Goal: Task Accomplishment & Management: Use online tool/utility

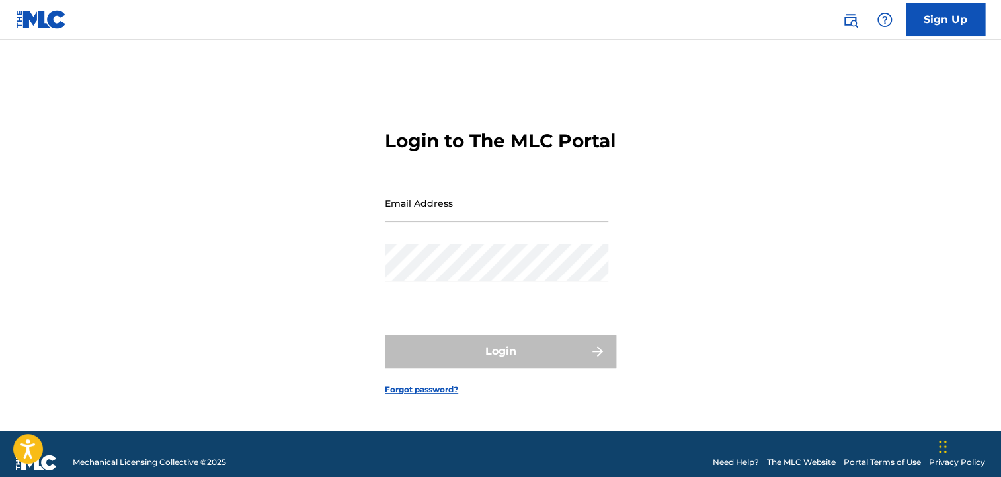
click at [435, 218] on input "Email Address" at bounding box center [497, 204] width 224 height 38
type input "[EMAIL_ADDRESS][DOMAIN_NAME]"
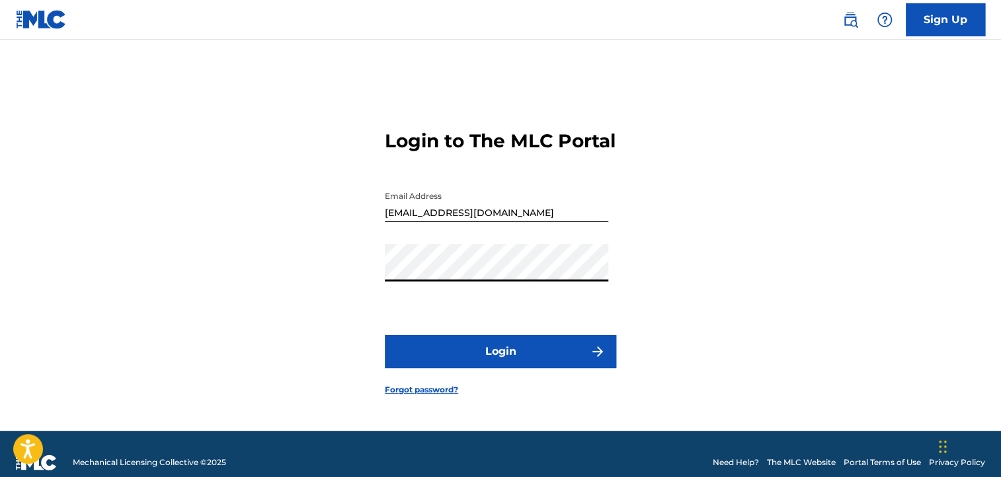
click at [431, 368] on button "Login" at bounding box center [500, 351] width 231 height 33
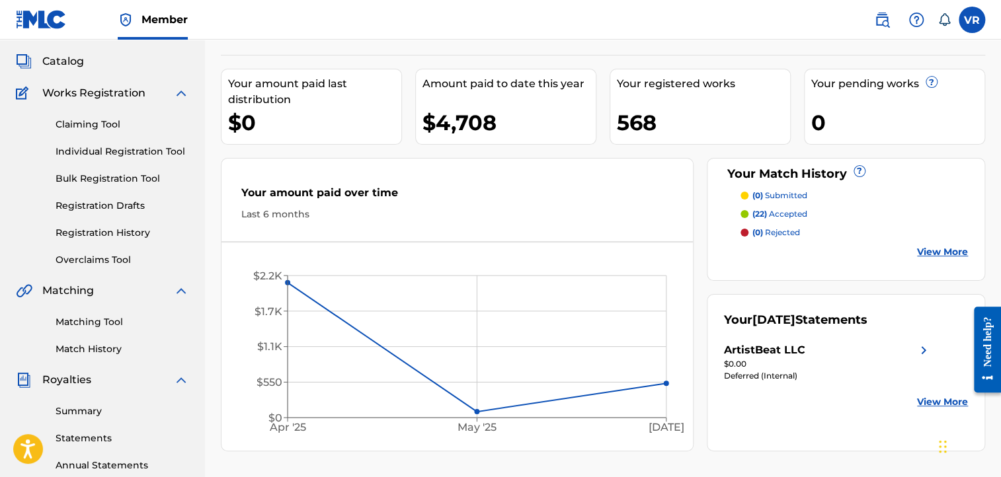
scroll to position [83, 0]
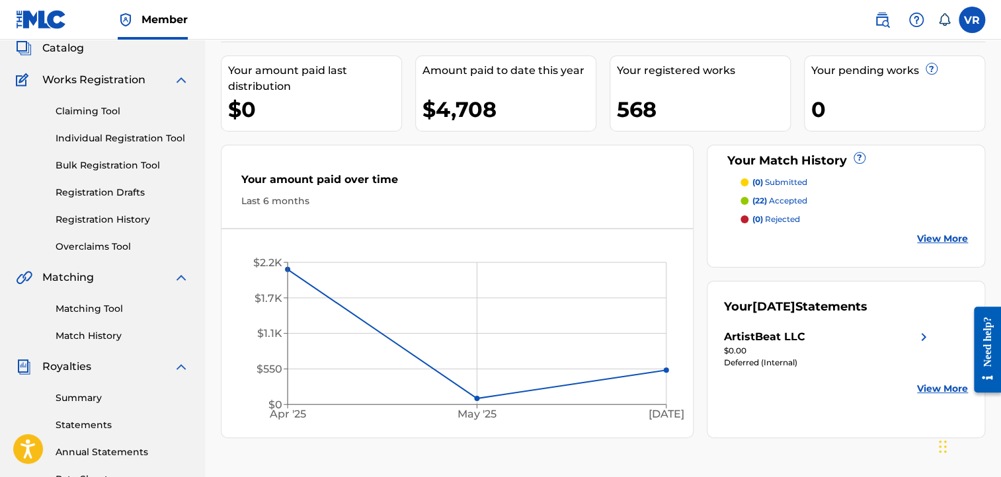
click at [70, 116] on link "Claiming Tool" at bounding box center [123, 111] width 134 height 14
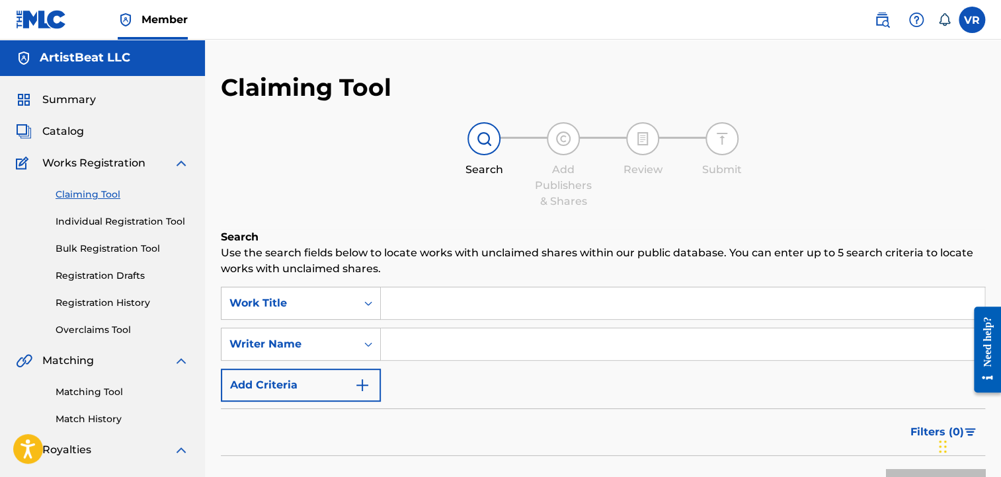
click at [403, 311] on input "Search Form" at bounding box center [683, 304] width 604 height 32
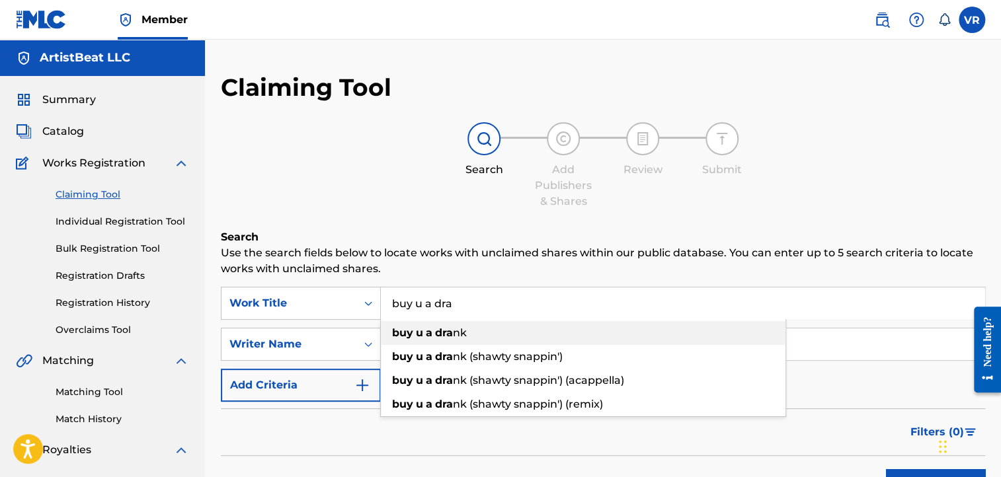
click at [430, 339] on div "buy u a dra nk" at bounding box center [583, 333] width 405 height 24
type input "buy u a drank"
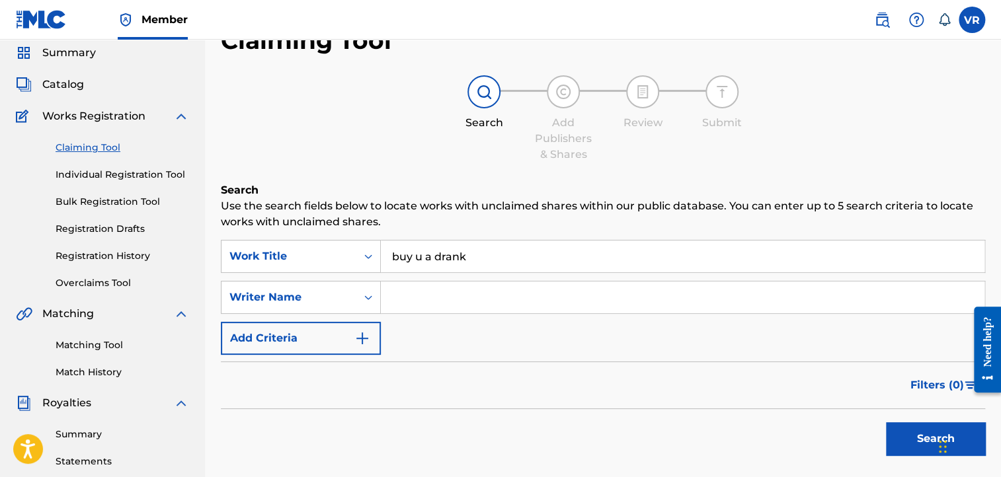
scroll to position [48, 0]
click at [905, 444] on button "Search" at bounding box center [935, 438] width 99 height 33
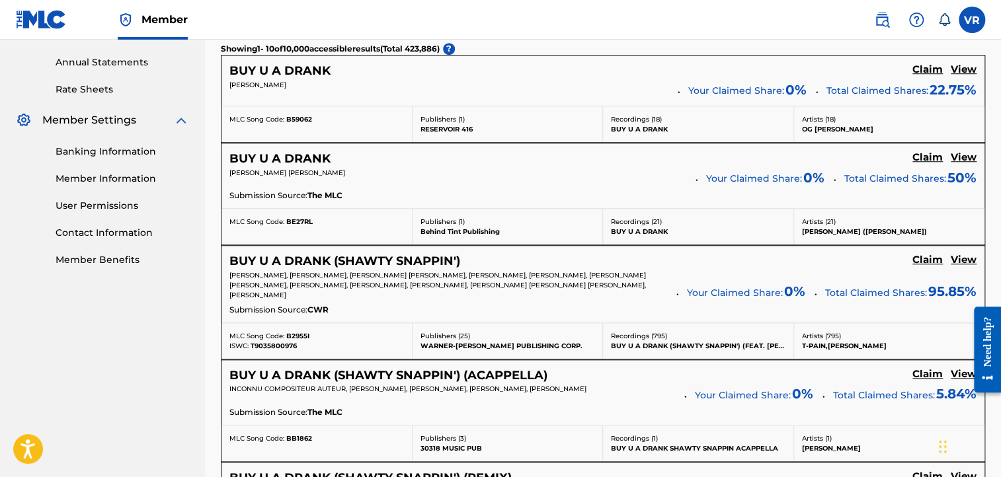
scroll to position [485, 0]
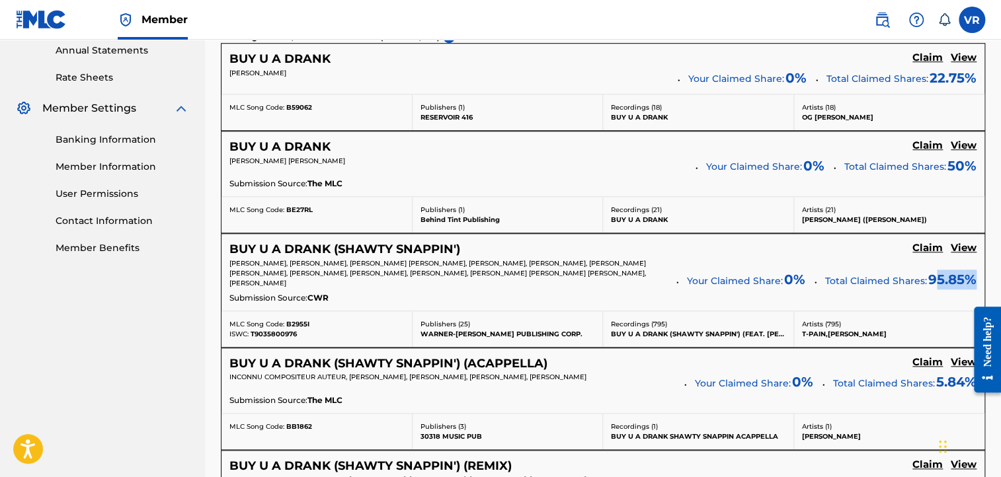
drag, startPoint x: 935, startPoint y: 281, endPoint x: 979, endPoint y: 278, distance: 43.7
click at [979, 278] on div "BUY U A DRANK (SHAWTY SNAPPIN') Claim View ISAAC LEE HAYES, REGINALD JONES, FAH…" at bounding box center [603, 272] width 763 height 77
click at [936, 289] on div "ISAAC LEE HAYES, REGINALD JONES, FAHEEM RASHEED NAJM, EARL T STEVENS, RICHARD S…" at bounding box center [602, 275] width 747 height 32
click at [968, 249] on h5 "View" at bounding box center [964, 248] width 26 height 13
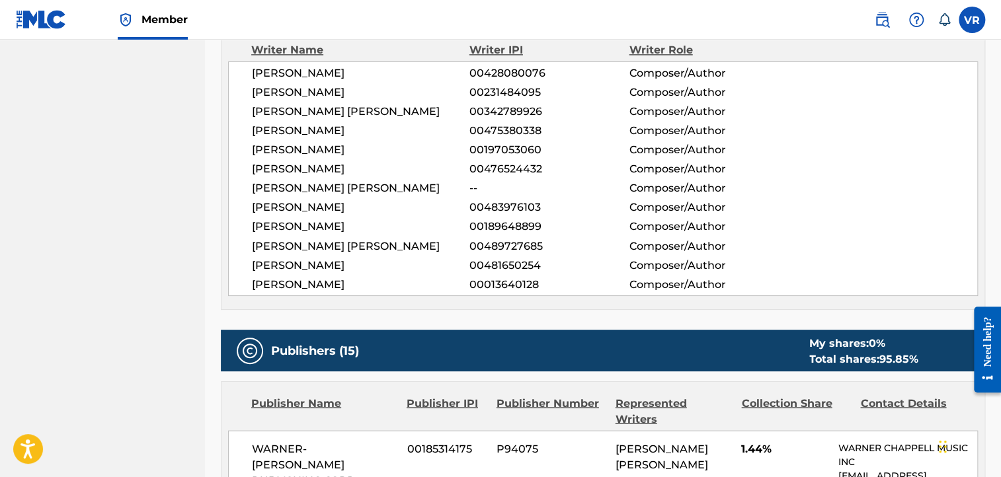
scroll to position [1003, 0]
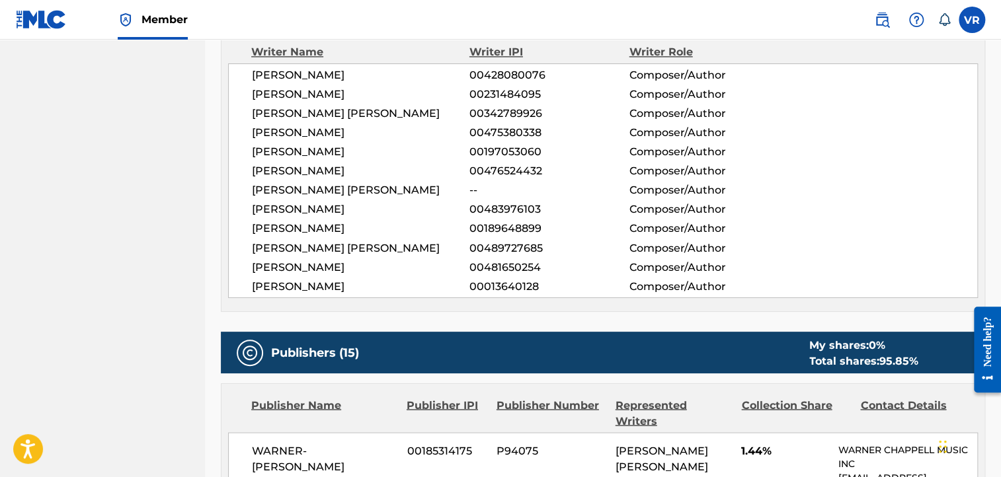
click at [950, 235] on div "DARRYL R. RICHARDSON II 00428080076 Composer/Author ALPHONZO JEROME BAILEY 0023…" at bounding box center [603, 180] width 750 height 235
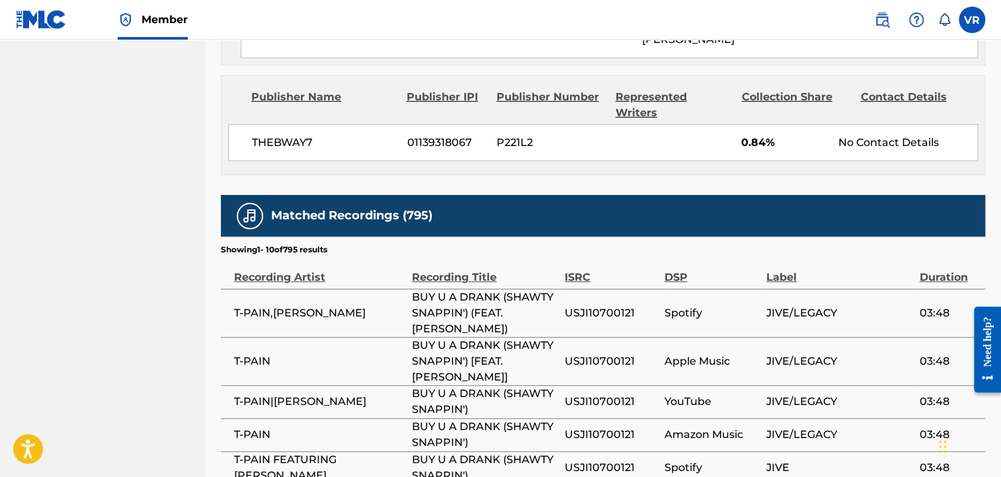
scroll to position [4745, 0]
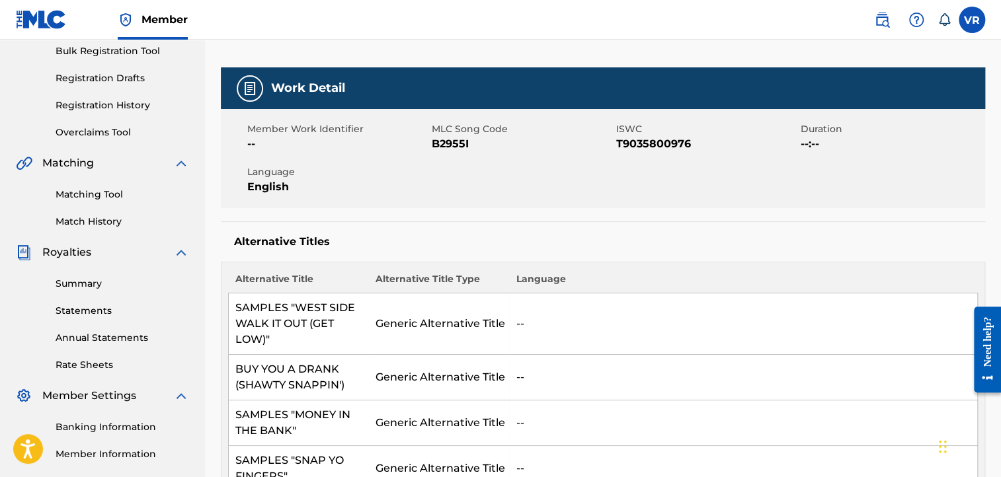
scroll to position [0, 0]
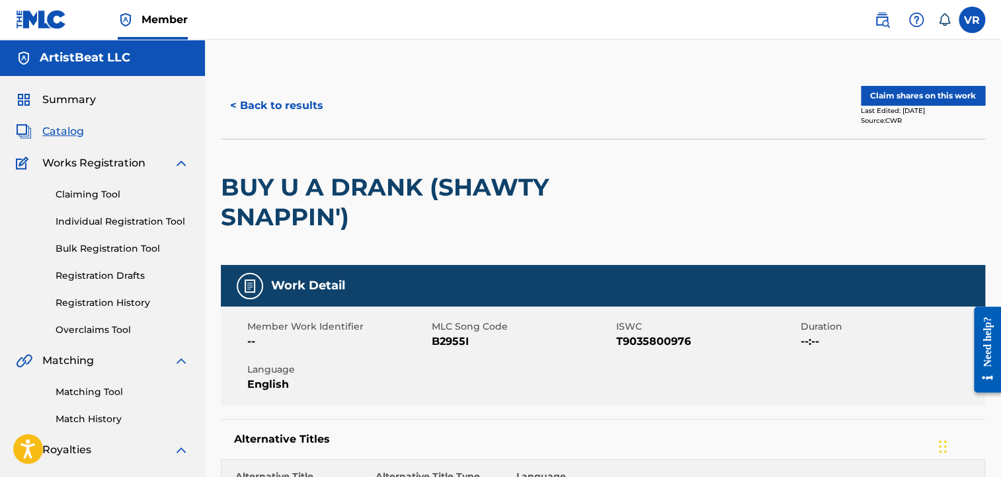
click at [254, 104] on button "< Back to results" at bounding box center [277, 105] width 112 height 33
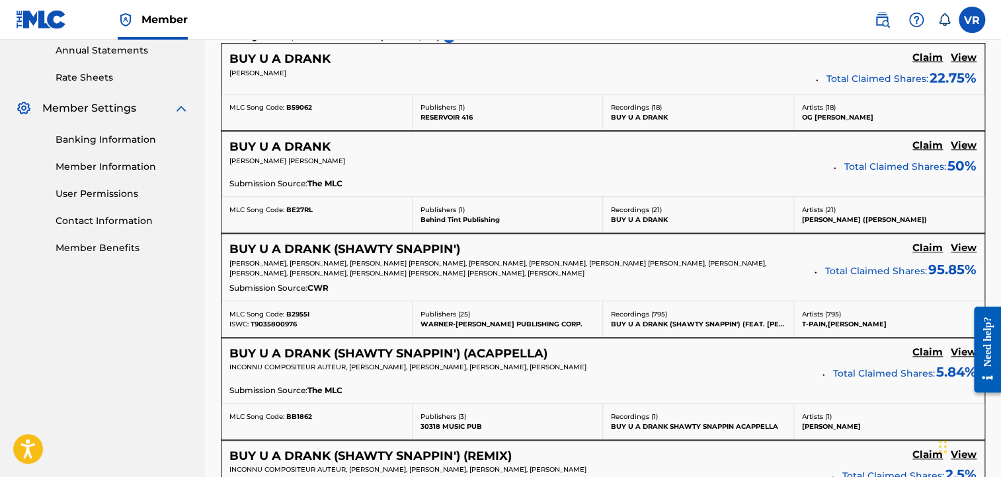
click at [534, 239] on div "BUY U A DRANK (SHAWTY SNAPPIN') Claim View ISAAC LEE HAYES, REGINALD JONES, FAH…" at bounding box center [603, 267] width 763 height 67
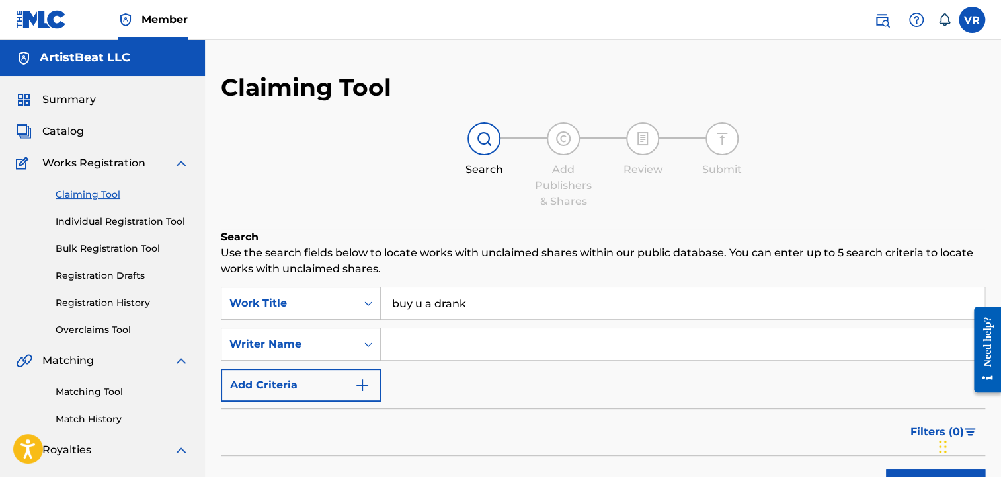
click at [492, 290] on input "buy u a drank" at bounding box center [683, 304] width 604 height 32
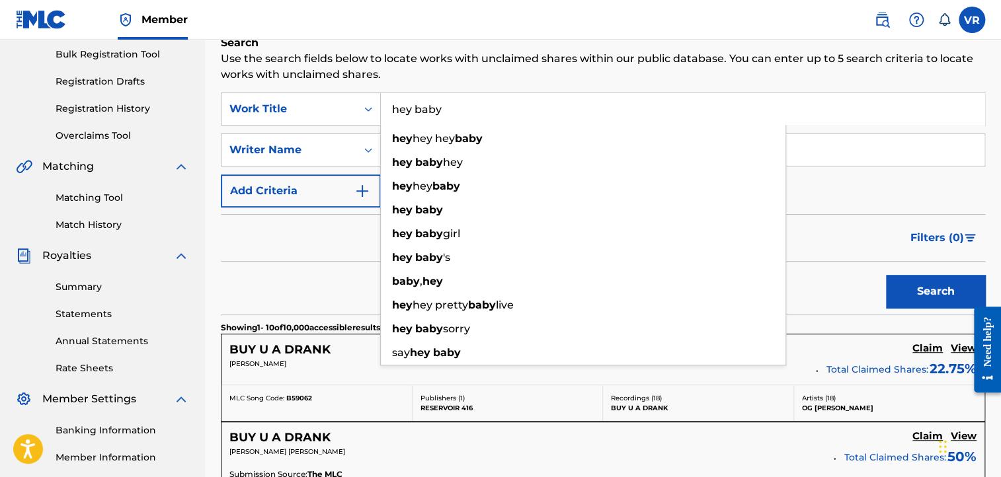
scroll to position [185, 0]
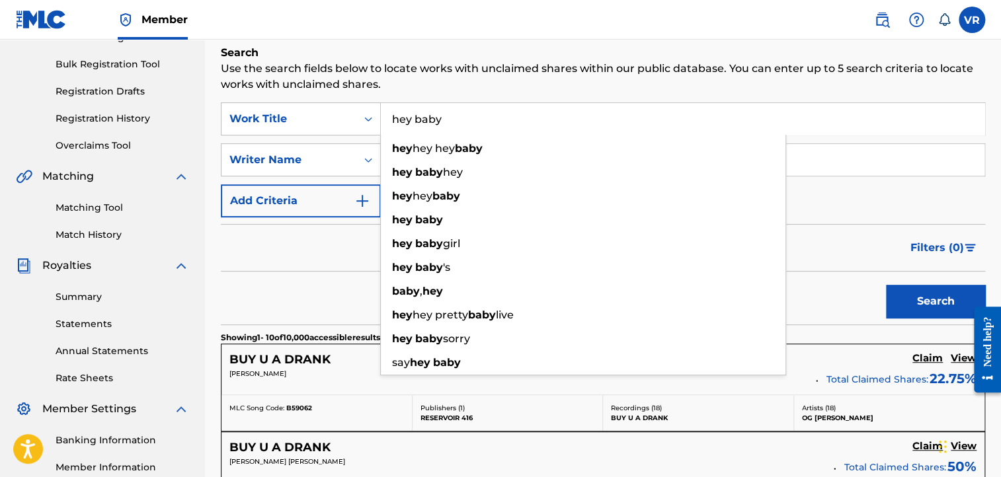
click at [462, 104] on input "hey baby" at bounding box center [683, 119] width 604 height 32
type input "hey baby"
click at [655, 59] on h6 "Search" at bounding box center [603, 53] width 765 height 16
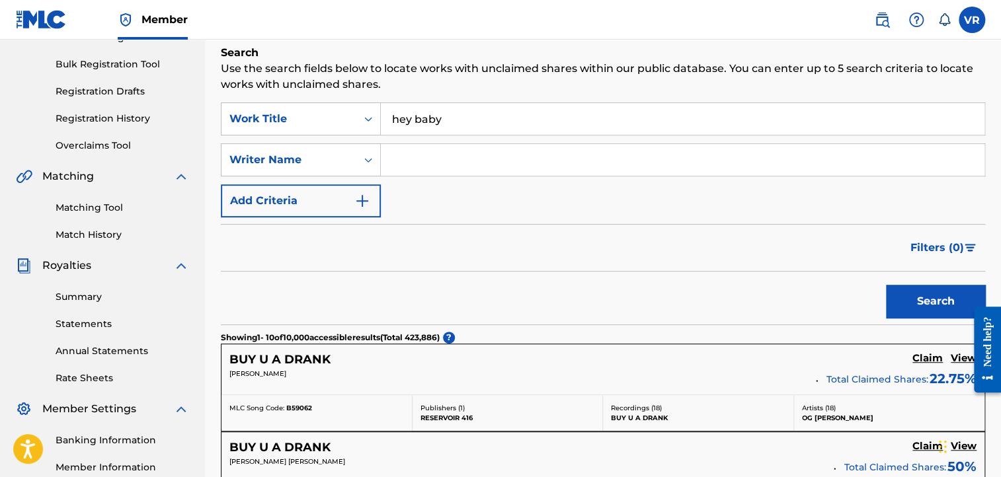
click at [902, 307] on button "Search" at bounding box center [935, 301] width 99 height 33
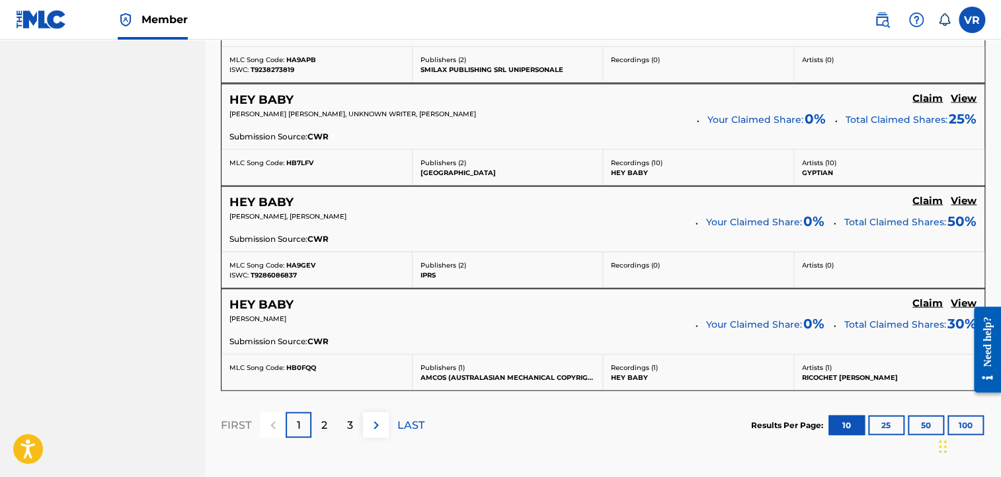
scroll to position [1259, 0]
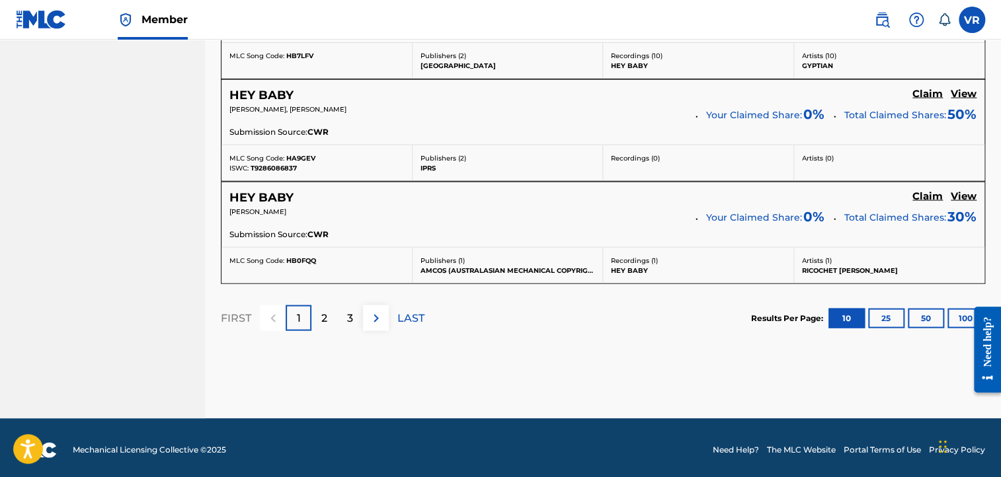
click at [885, 317] on button "25" at bounding box center [886, 319] width 36 height 20
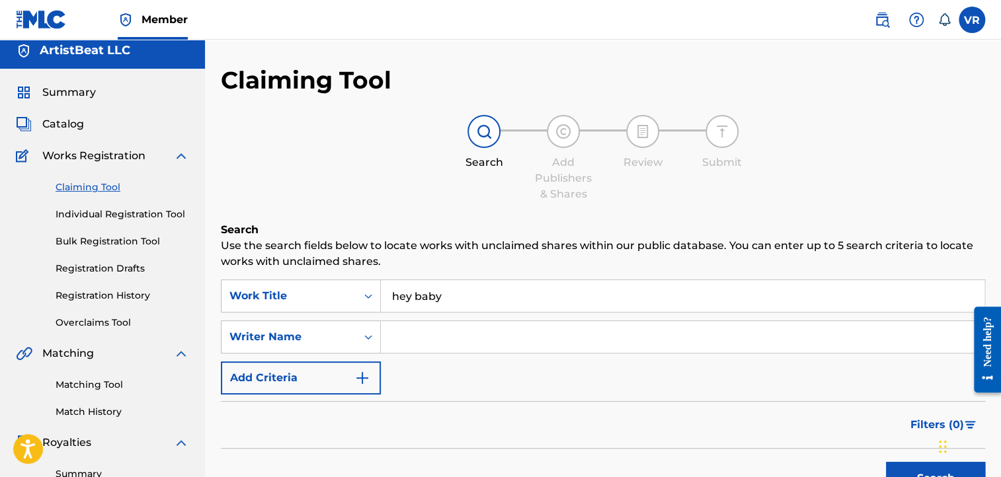
scroll to position [0, 0]
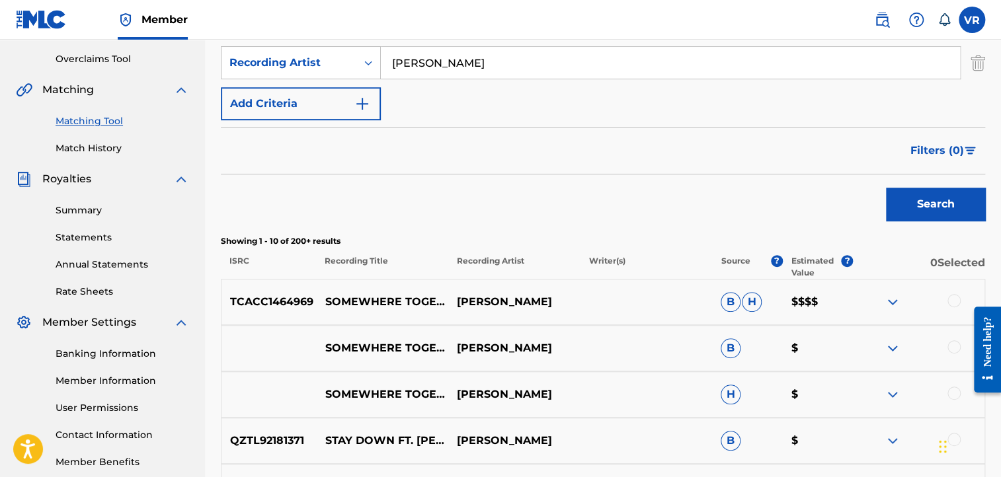
scroll to position [270, 0]
